Goal: Understand process/instructions: Learn how to perform a task or action

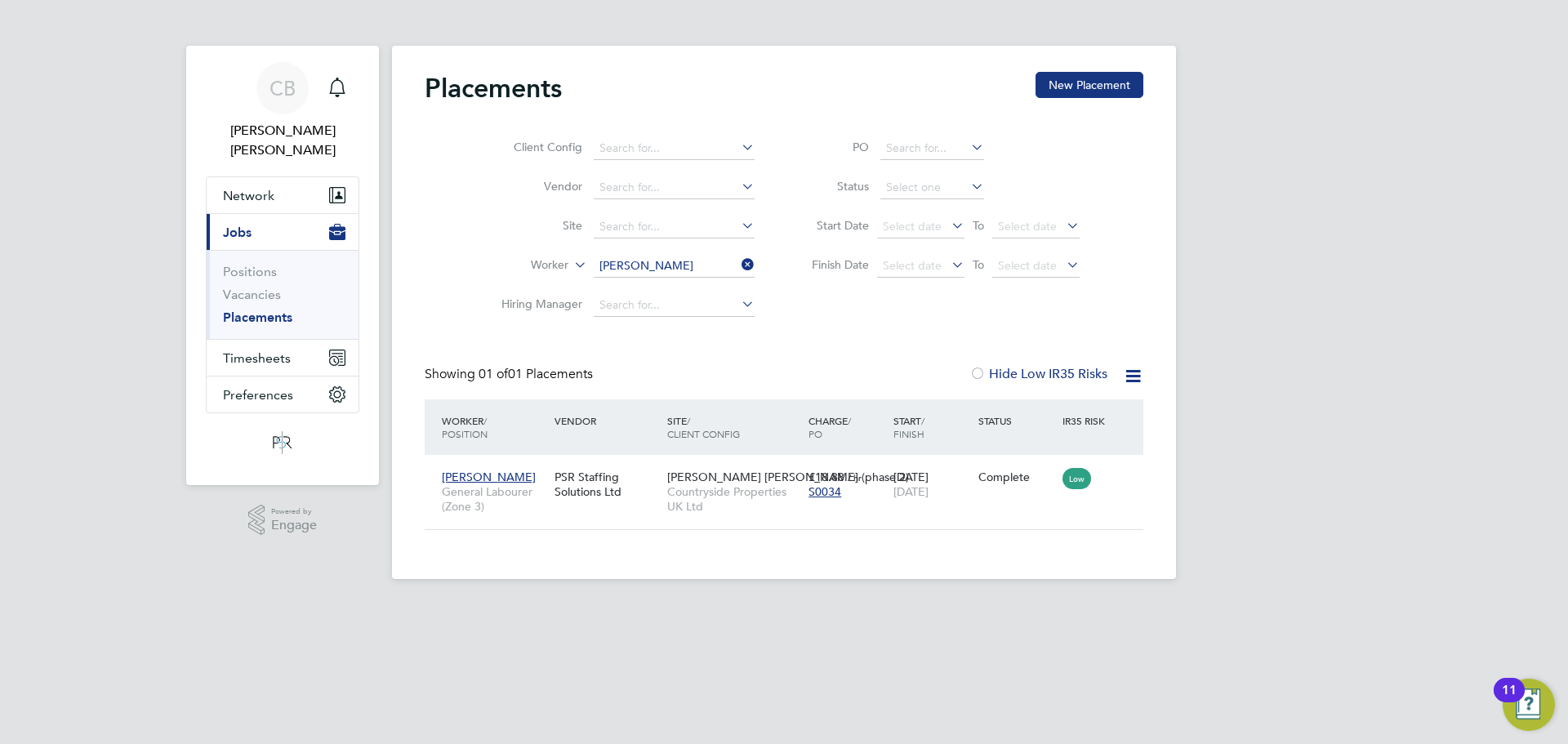
scroll to position [16, 77]
click at [1011, 467] on div "Complete" at bounding box center [1016, 476] width 85 height 31
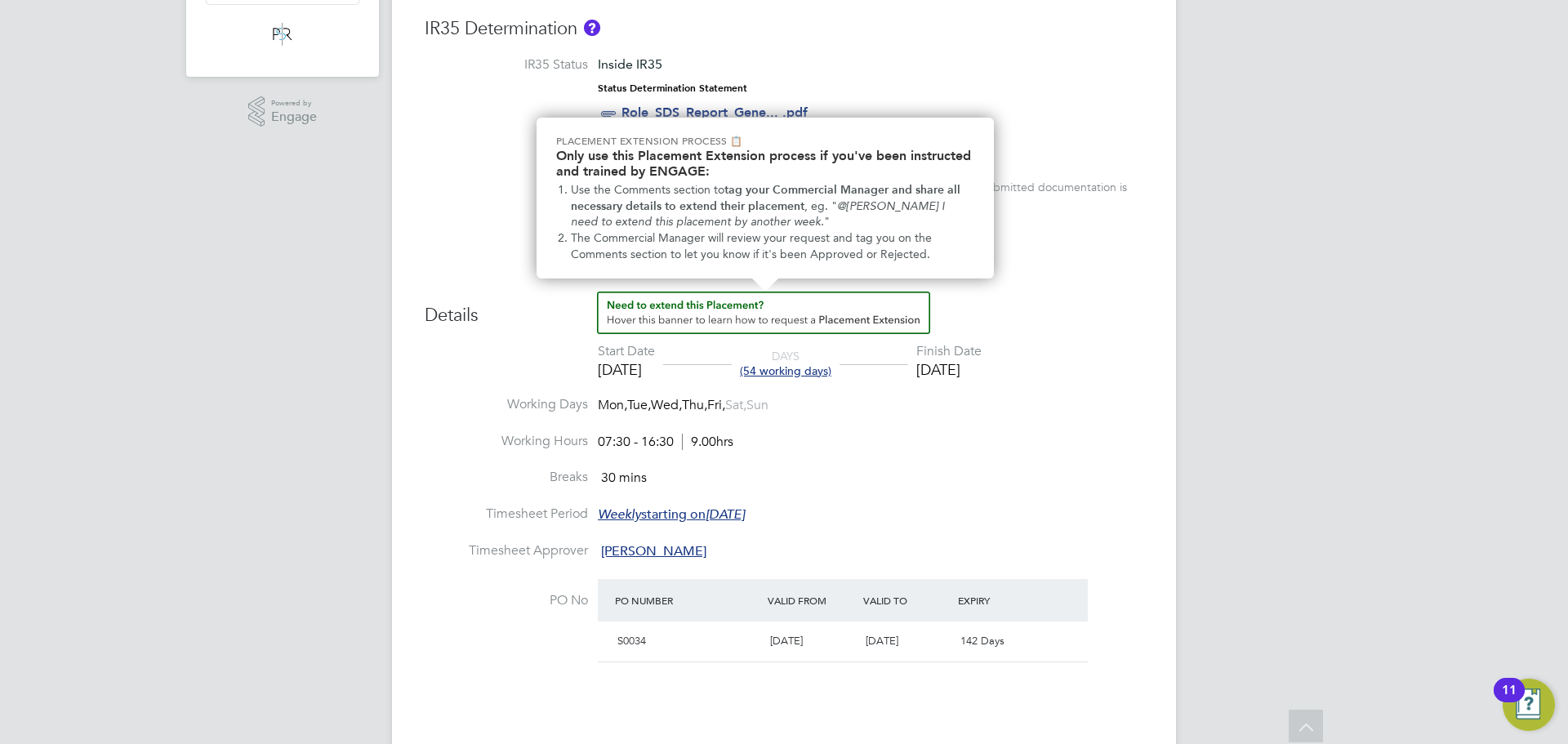
click at [753, 309] on img "How to extend a Placement?" at bounding box center [763, 312] width 333 height 42
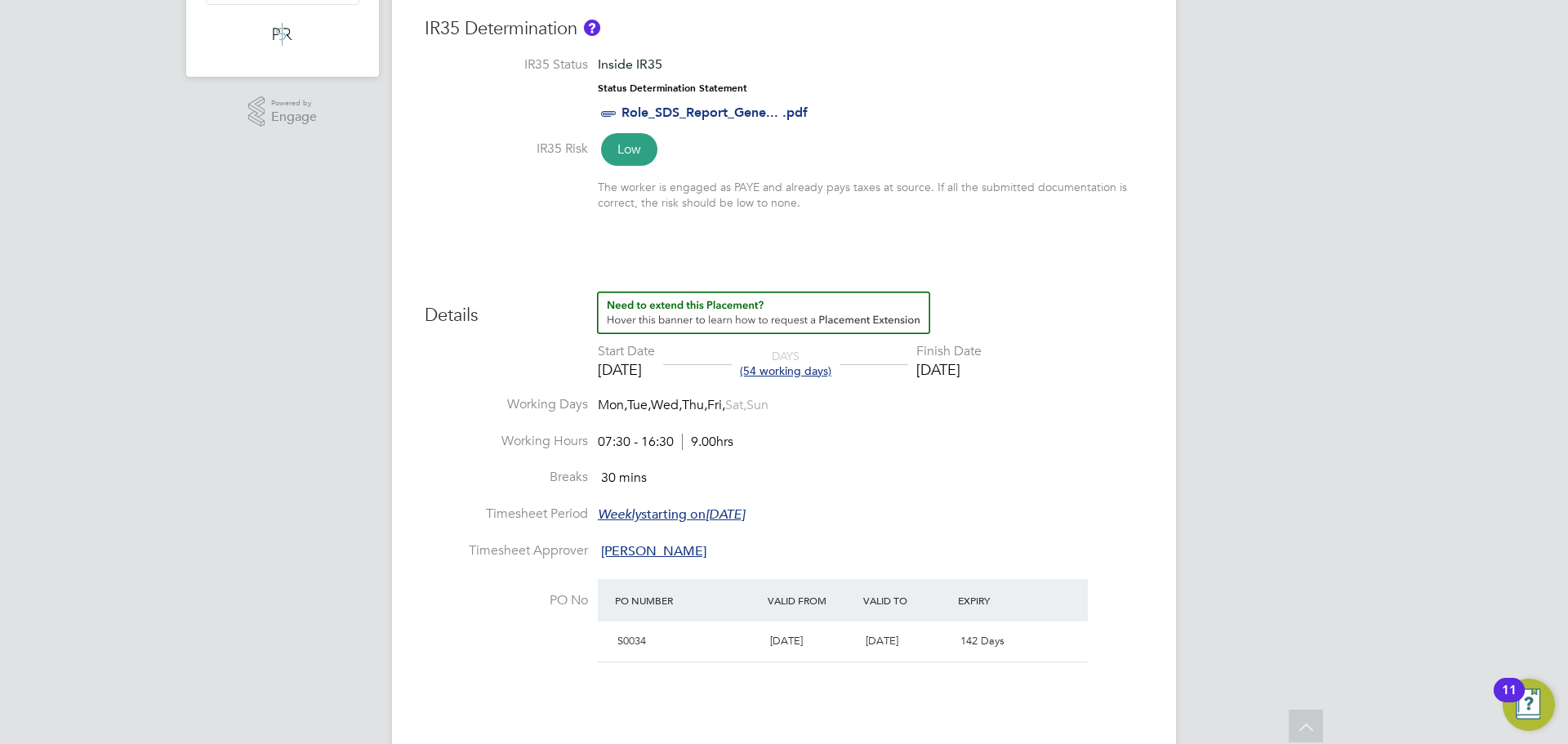
click at [849, 314] on img "How to extend a Placement?" at bounding box center [763, 312] width 333 height 42
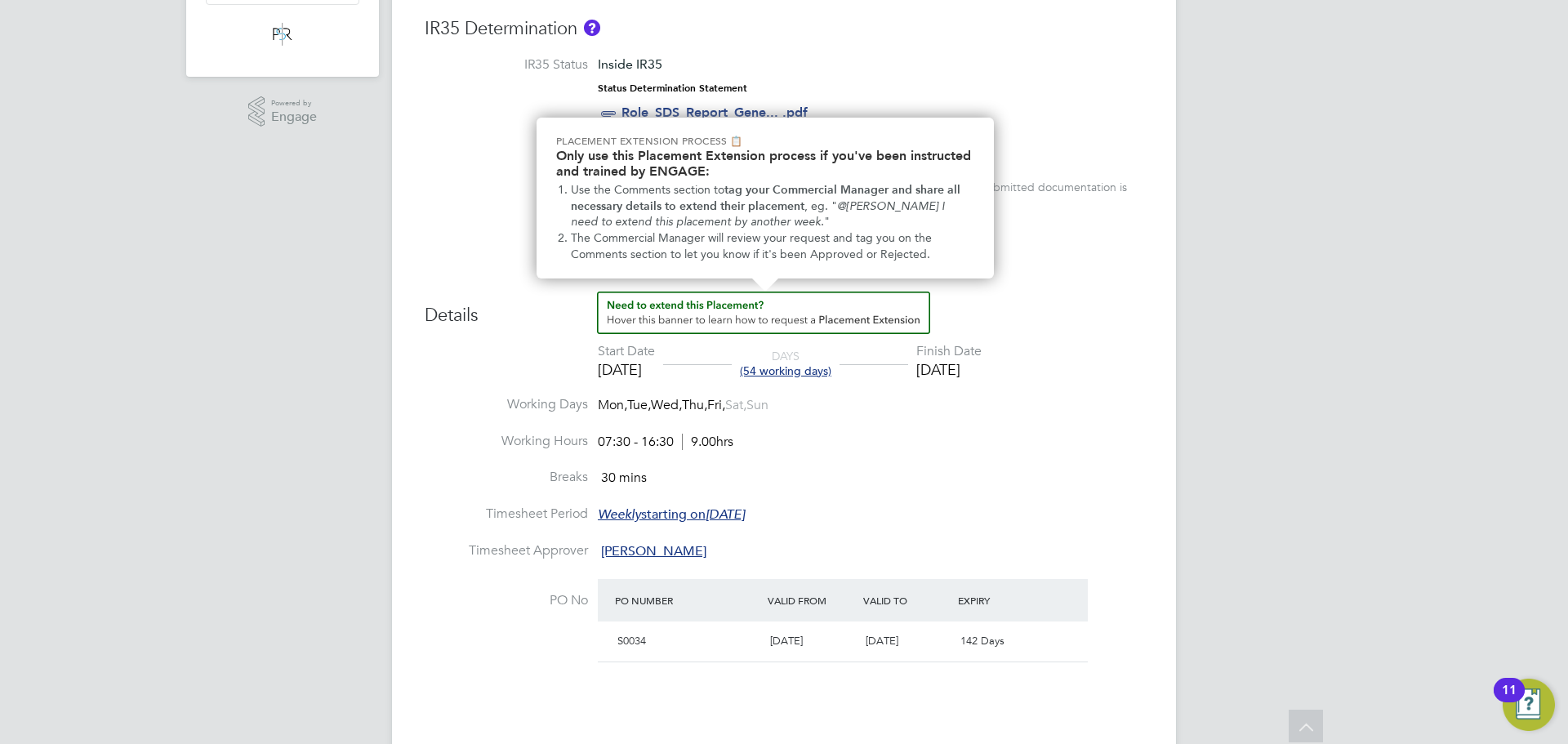
click at [926, 309] on img "How to extend a Placement?" at bounding box center [763, 312] width 333 height 42
